Goal: Information Seeking & Learning: Learn about a topic

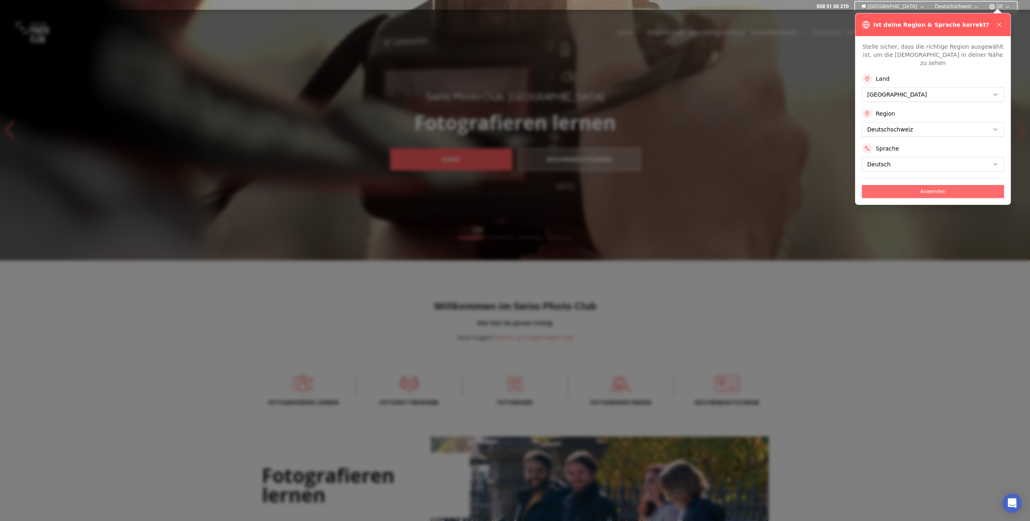
click at [927, 185] on button "Anwenden" at bounding box center [933, 191] width 142 height 13
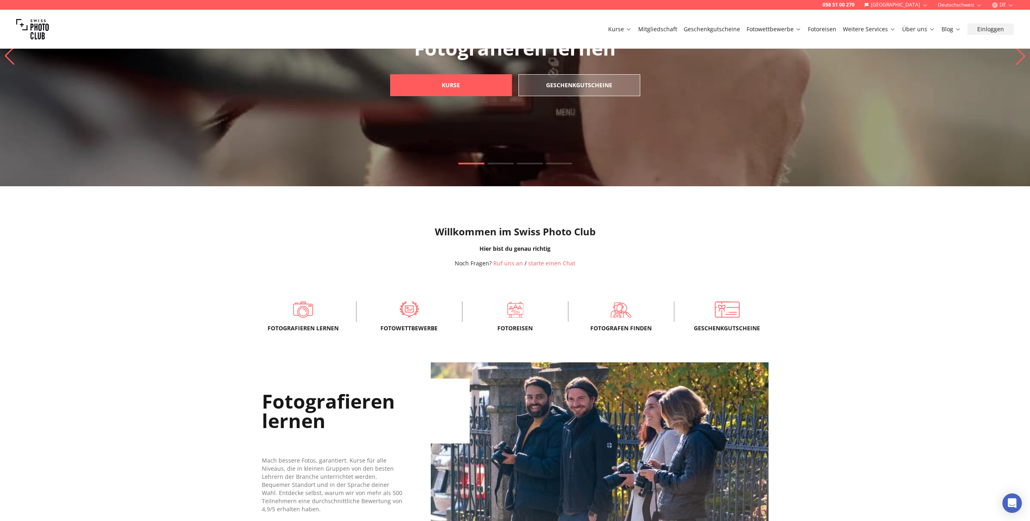
scroll to position [203, 0]
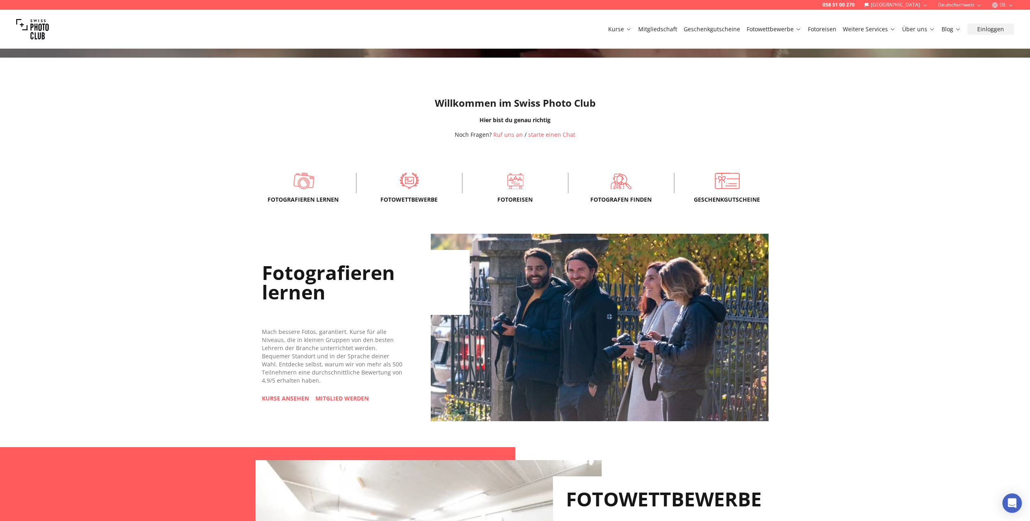
click at [302, 182] on span at bounding box center [303, 181] width 81 height 24
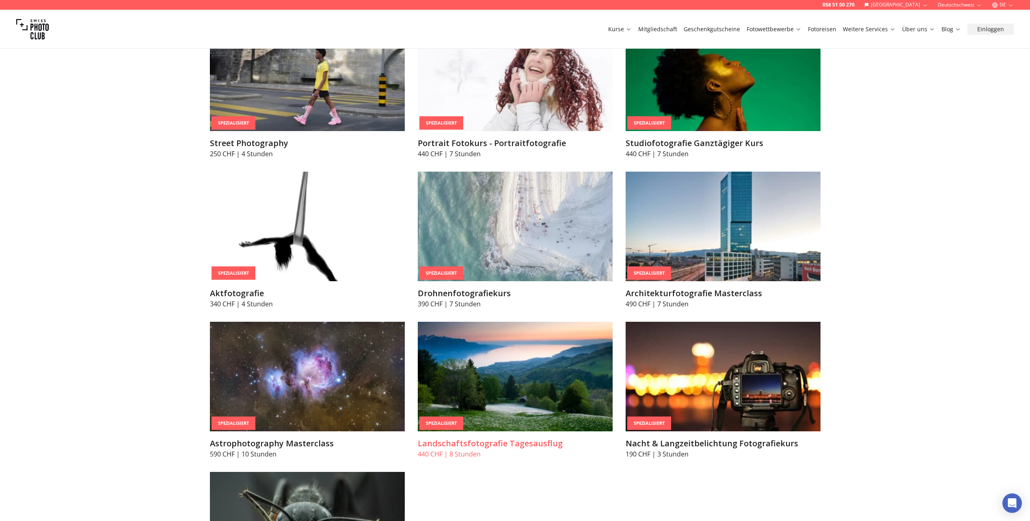
scroll to position [1867, 0]
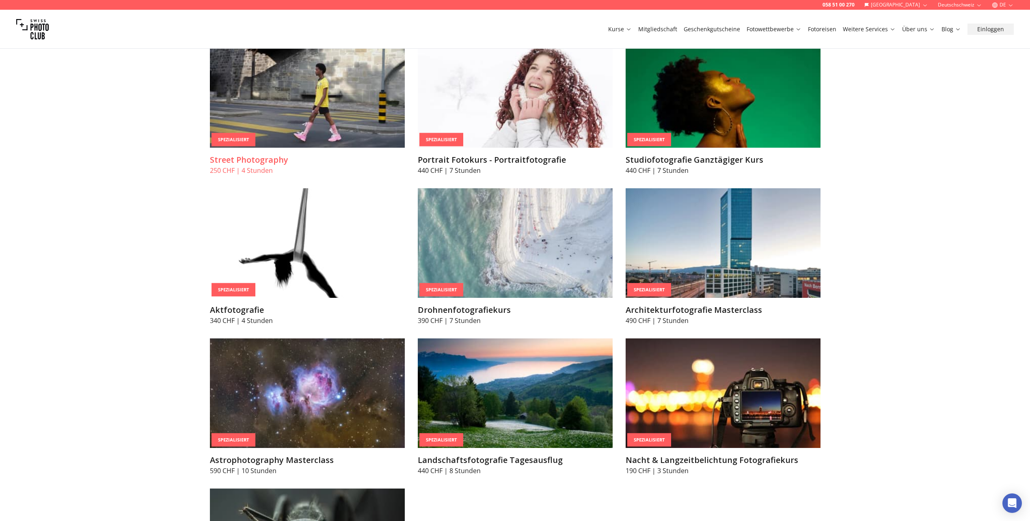
click at [238, 141] on div "Spezialisiert" at bounding box center [233, 139] width 44 height 13
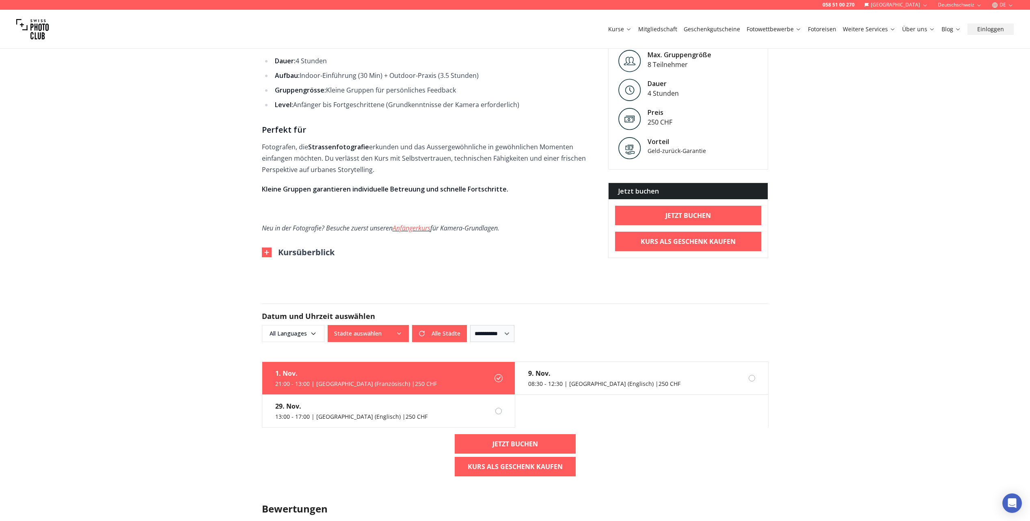
scroll to position [649, 0]
click at [399, 330] on icon "button" at bounding box center [399, 333] width 6 height 6
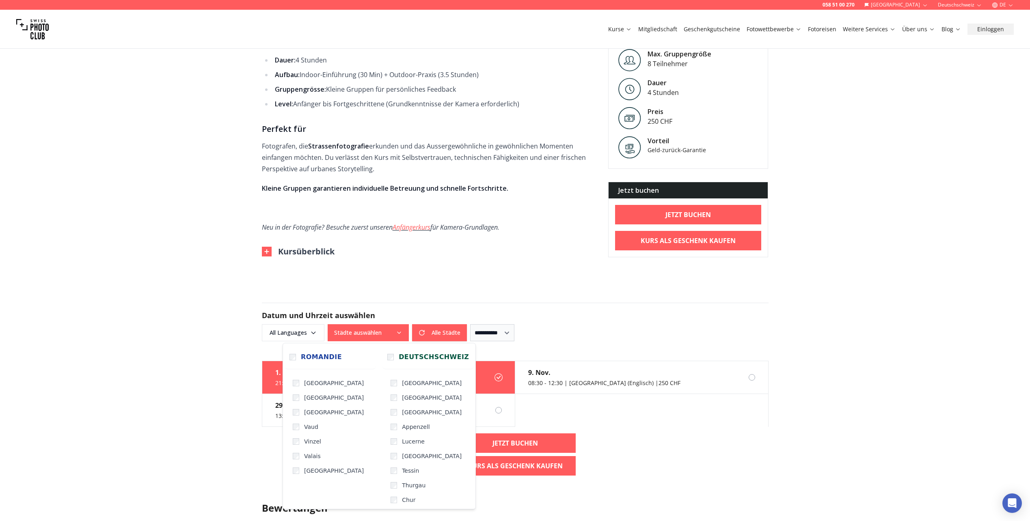
click at [781, 450] on div "058 51 00 270 Schweiz Deutschschweiz DE Kurse Mitgliedschaft Geschenkgutscheine…" at bounding box center [515, 265] width 1030 height 1829
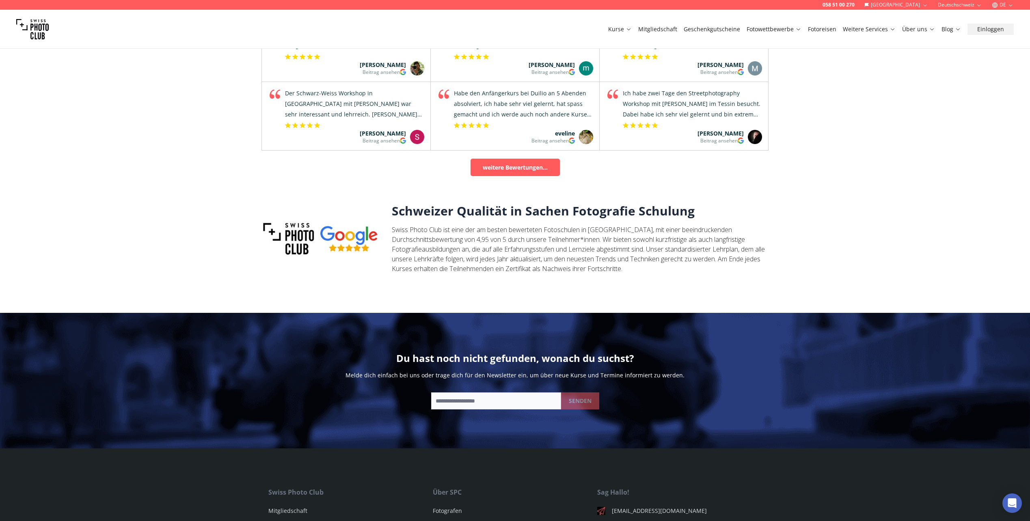
scroll to position [1177, 0]
